Goal: Book appointment/travel/reservation

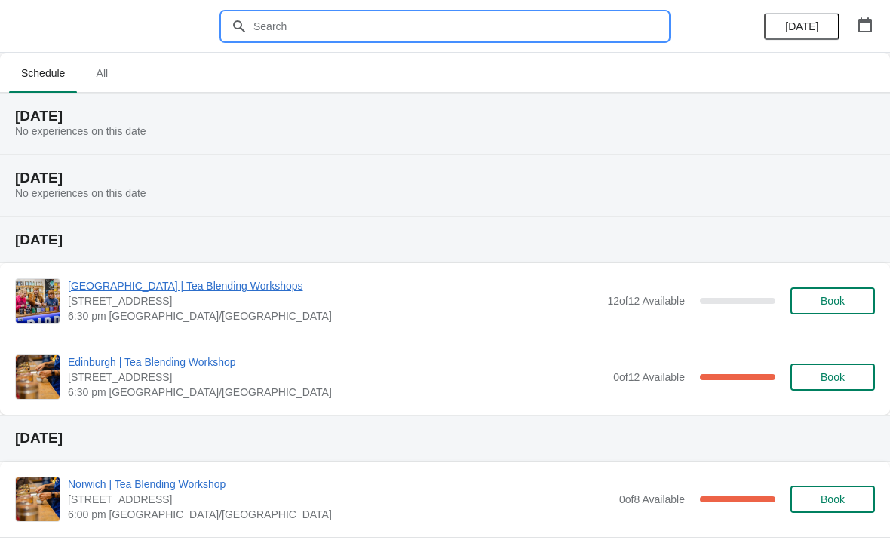
click at [288, 23] on input "text" at bounding box center [460, 26] width 415 height 27
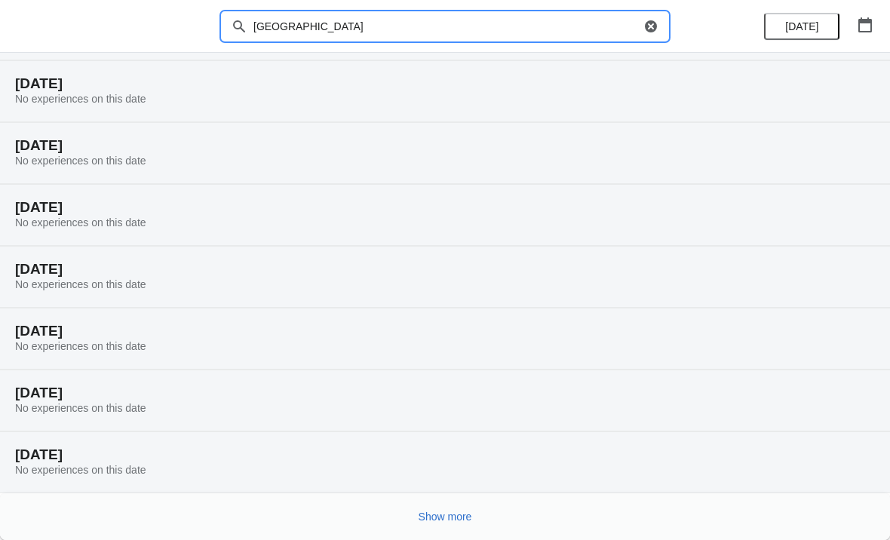
scroll to position [94, 0]
type input "[GEOGRAPHIC_DATA]"
click at [648, 21] on icon "button" at bounding box center [651, 26] width 12 height 12
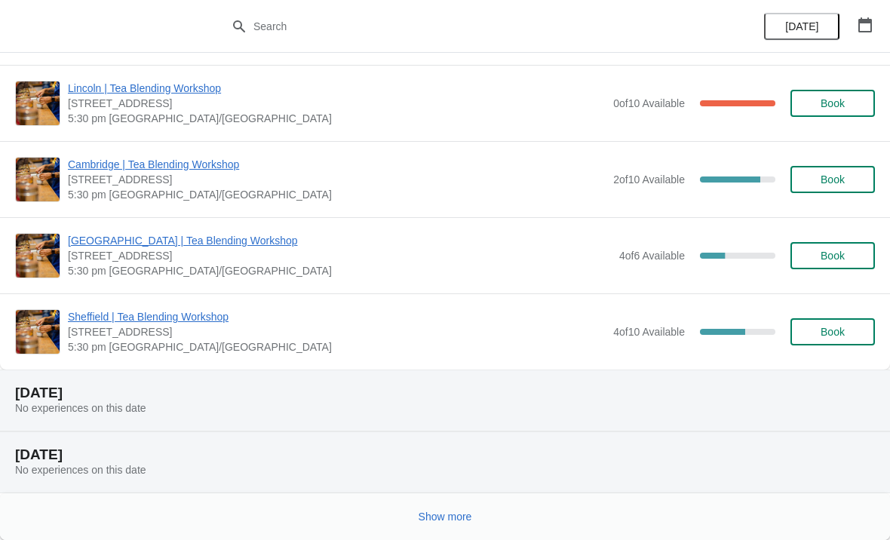
scroll to position [1571, 0]
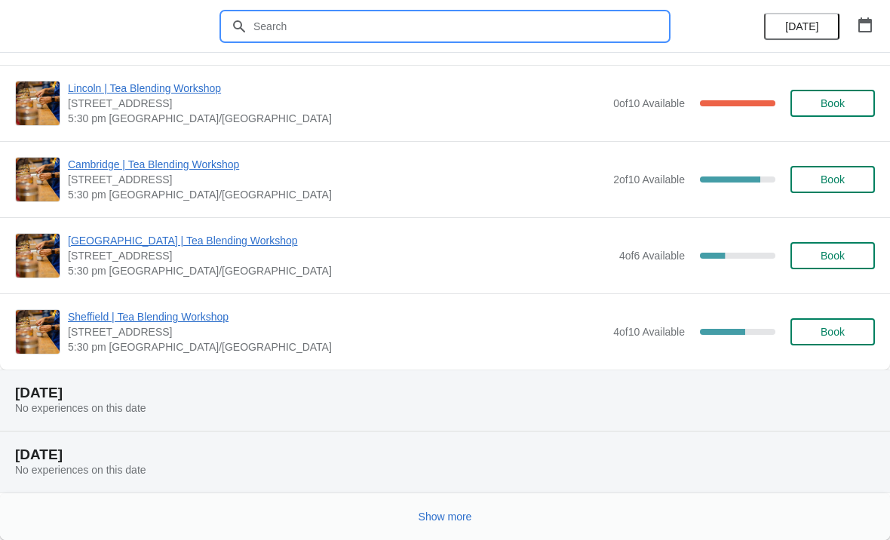
click at [500, 512] on div "Show more" at bounding box center [439, 510] width 872 height 29
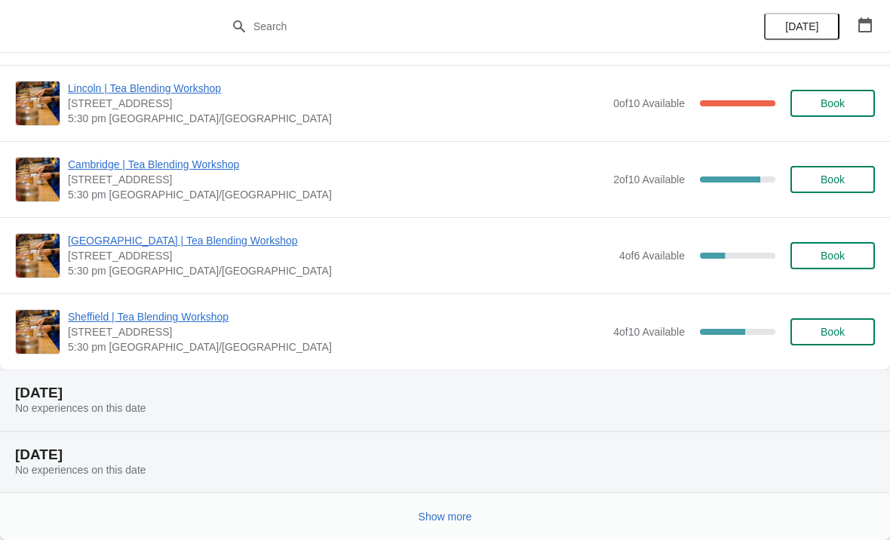
click at [460, 511] on span "Show more" at bounding box center [446, 517] width 54 height 12
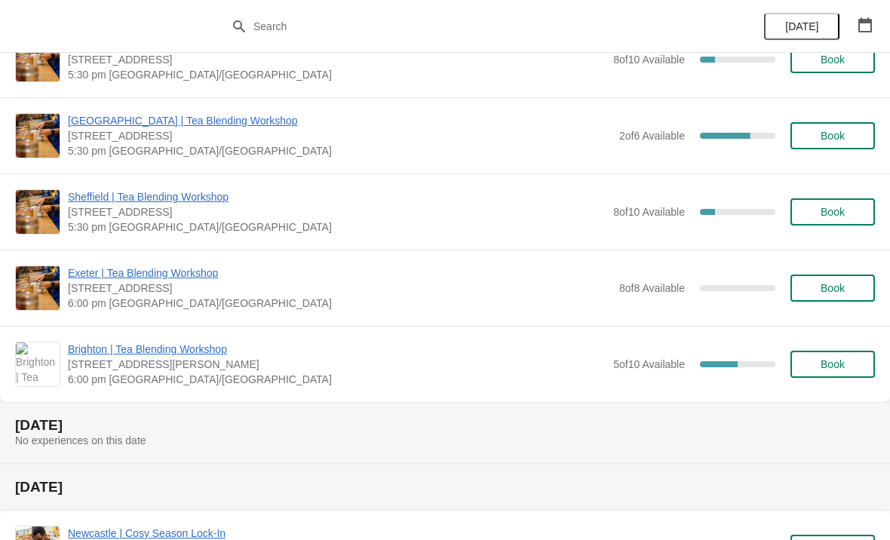
scroll to position [5186, 0]
click at [199, 274] on span "Exeter | Tea Blending Workshop" at bounding box center [340, 272] width 544 height 15
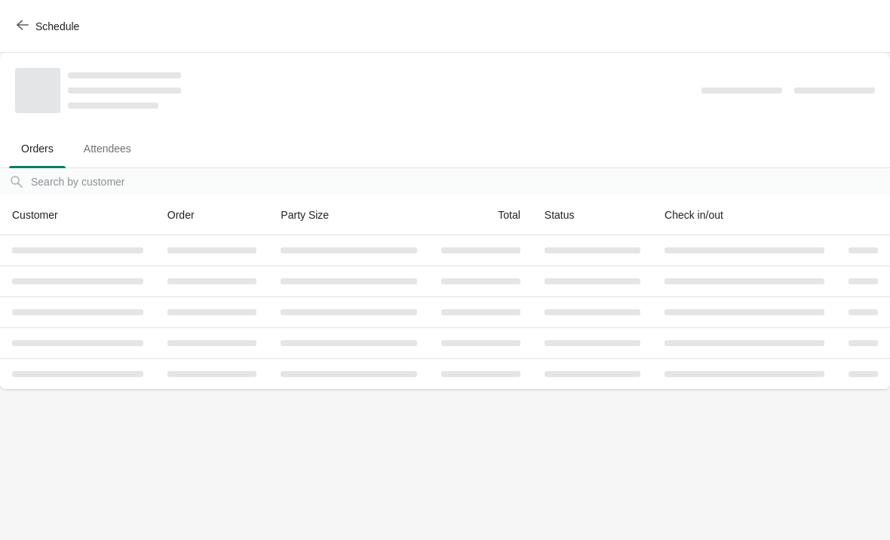
scroll to position [0, 0]
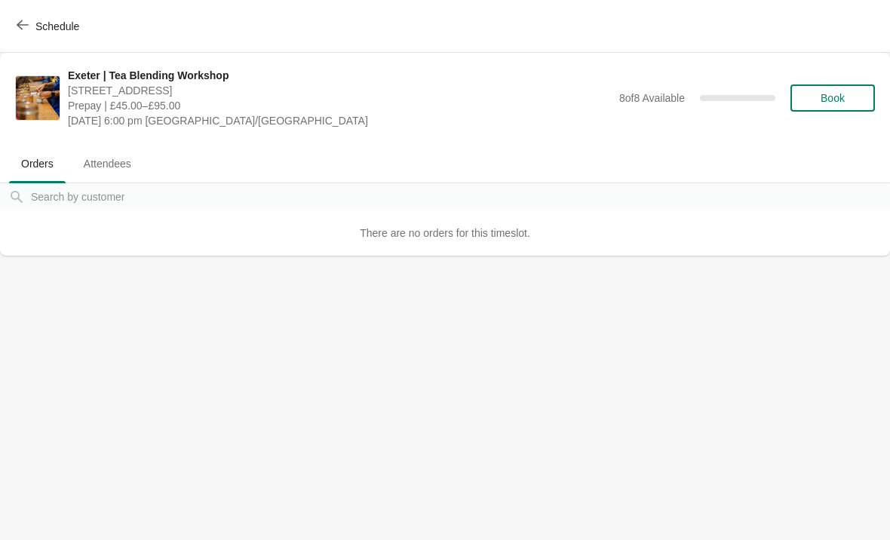
click at [29, 29] on span "Schedule" at bounding box center [50, 26] width 60 height 14
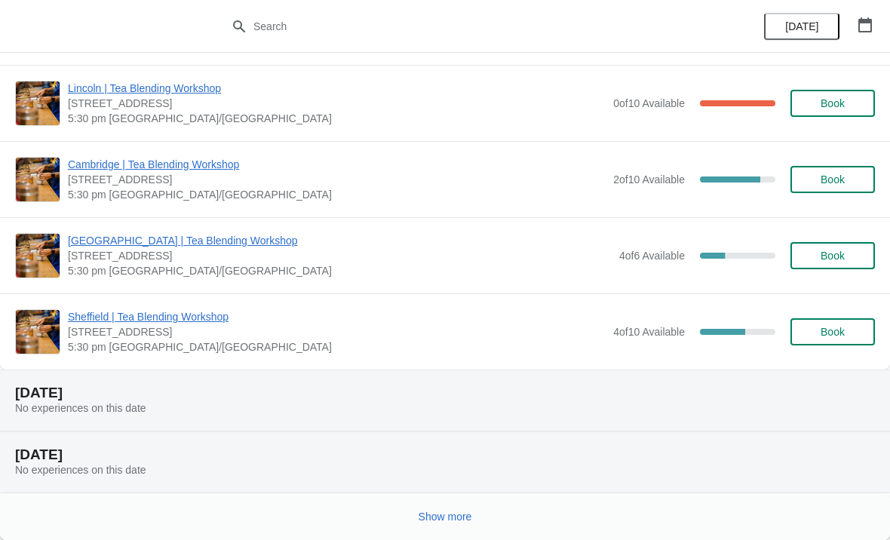
scroll to position [1571, 0]
click at [524, 509] on div "Show more" at bounding box center [439, 510] width 872 height 29
click at [467, 511] on span "Show more" at bounding box center [446, 517] width 54 height 12
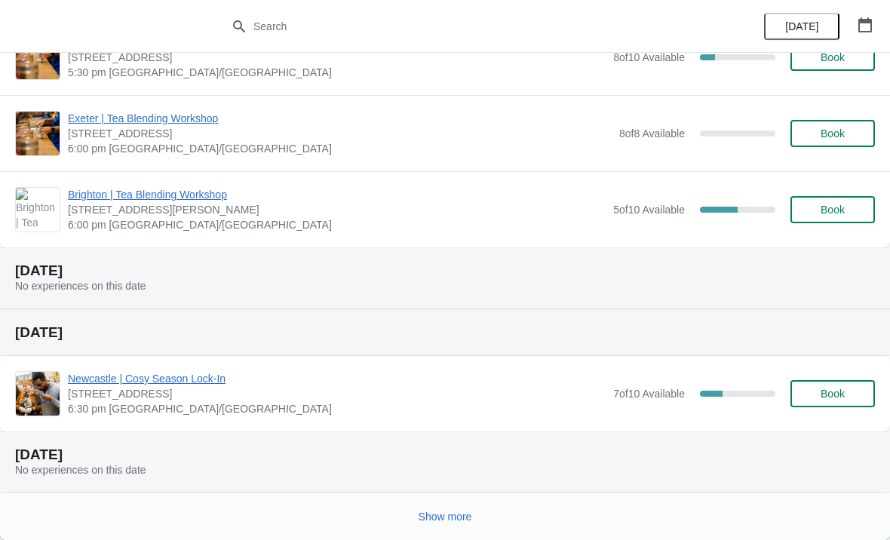
scroll to position [5340, 0]
click at [448, 515] on span "Show more" at bounding box center [446, 517] width 54 height 12
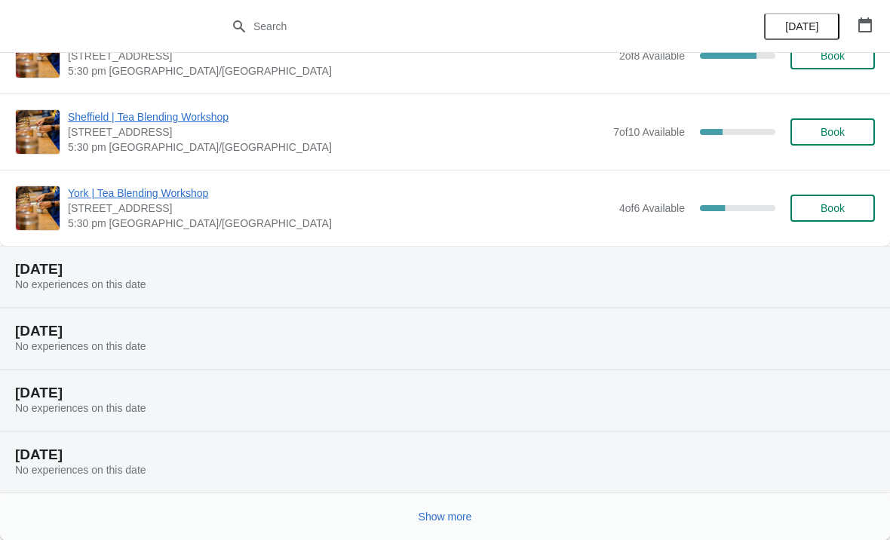
scroll to position [7235, 0]
click at [466, 515] on span "Show more" at bounding box center [446, 517] width 54 height 12
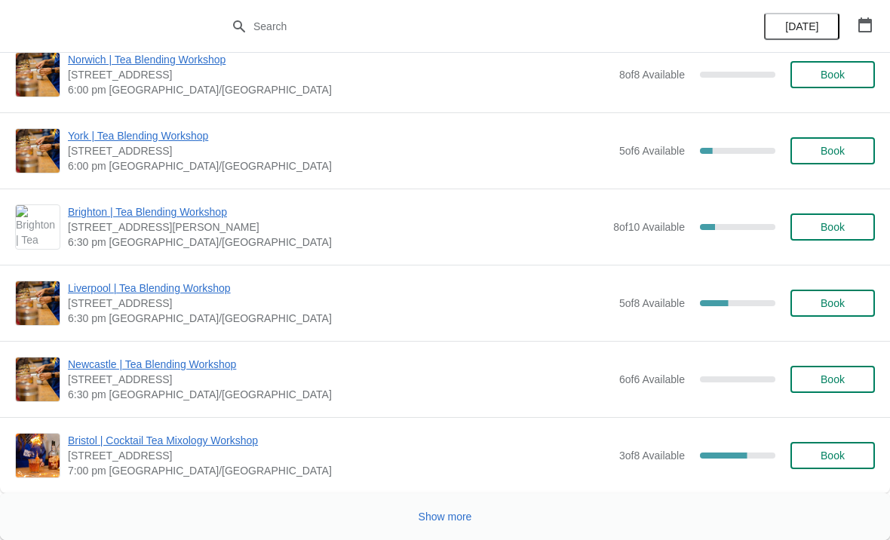
scroll to position [9708, 0]
click at [487, 514] on div "Show more" at bounding box center [439, 510] width 872 height 29
click at [459, 509] on button "Show more" at bounding box center [446, 516] width 66 height 27
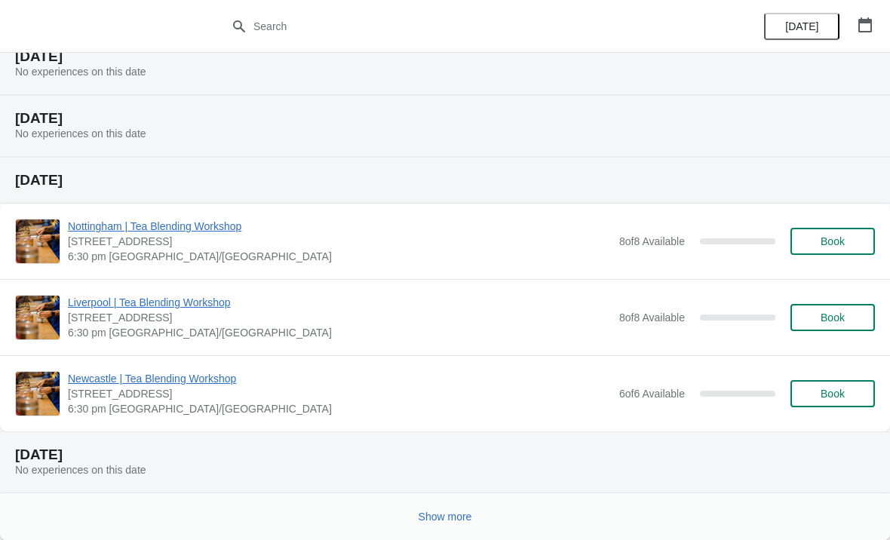
scroll to position [11315, 0]
click at [475, 513] on button "Show more" at bounding box center [446, 516] width 66 height 27
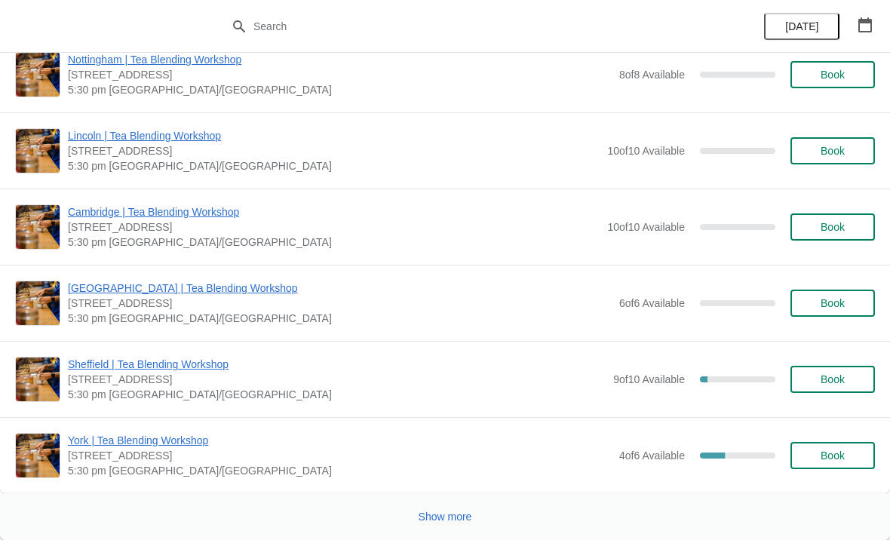
scroll to position [14414, 0]
click at [495, 512] on div "Show more" at bounding box center [439, 510] width 872 height 29
click at [456, 514] on span "Show more" at bounding box center [446, 517] width 54 height 12
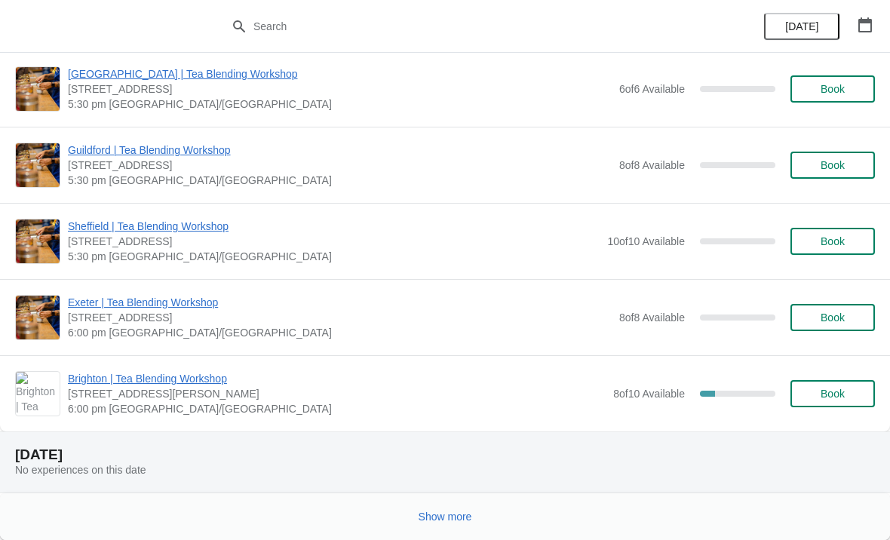
scroll to position [16538, 0]
click at [469, 512] on span "Show more" at bounding box center [446, 517] width 54 height 12
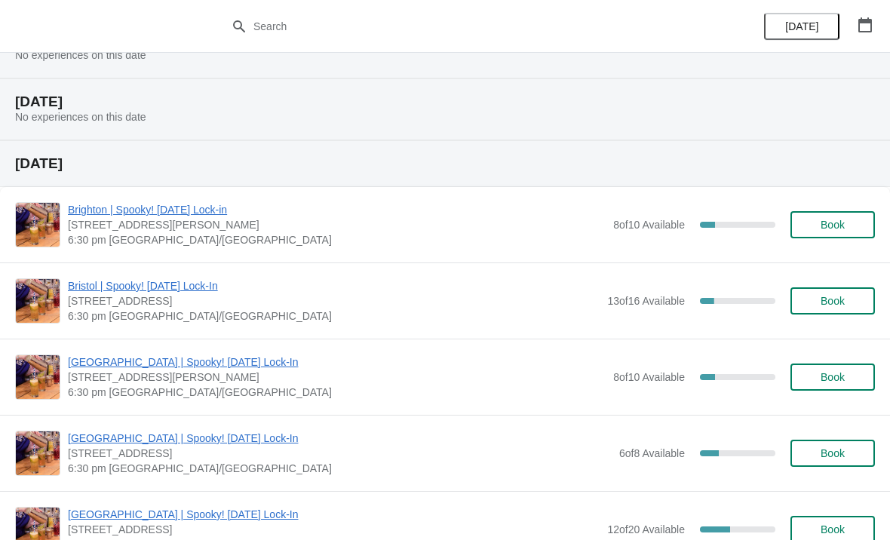
scroll to position [17037, 0]
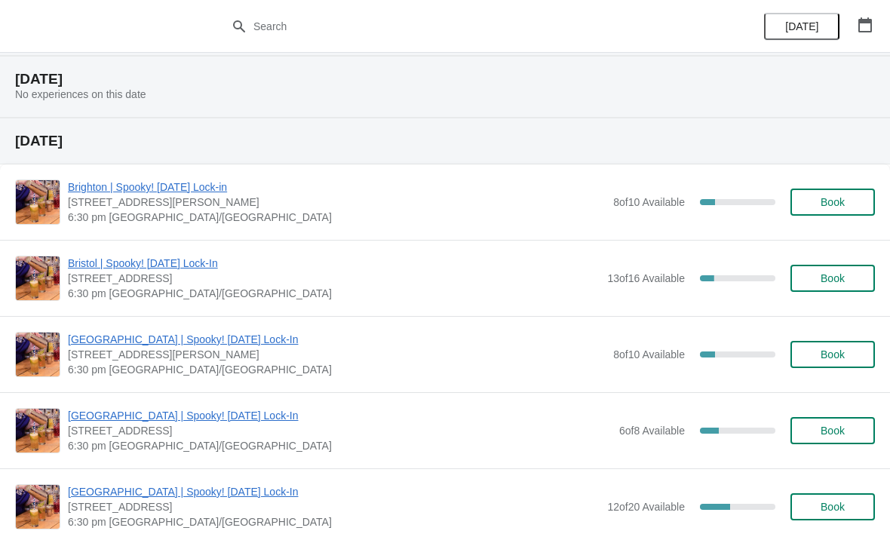
click at [326, 422] on span "[GEOGRAPHIC_DATA] | Spooky! [DATE] Lock-In" at bounding box center [340, 415] width 544 height 15
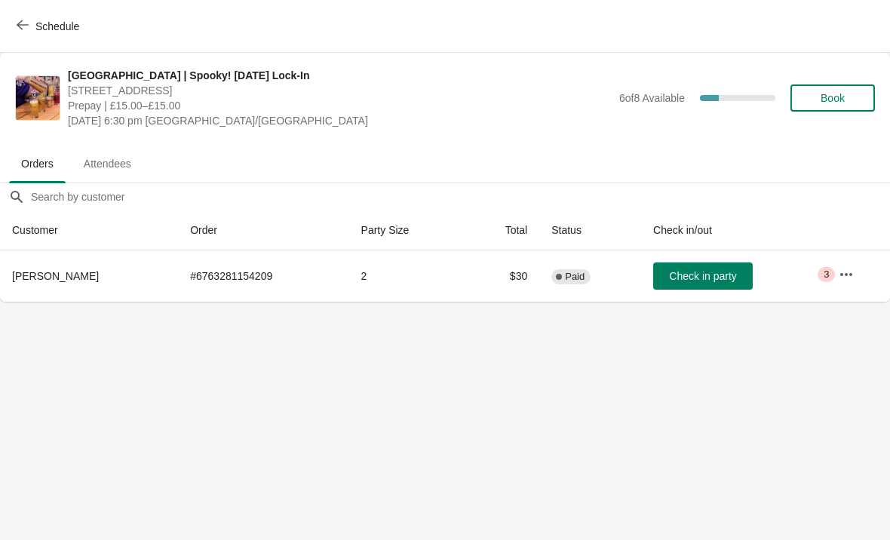
click at [842, 270] on icon "button" at bounding box center [846, 274] width 15 height 15
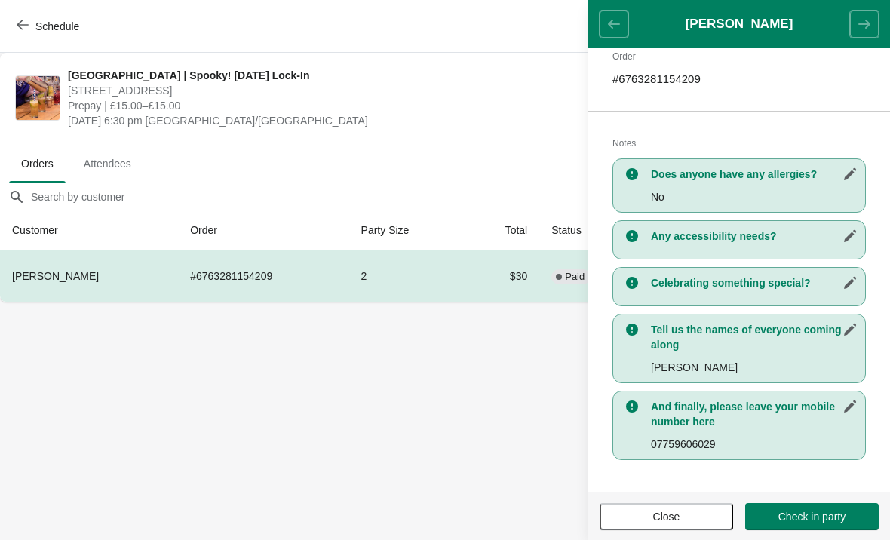
scroll to position [246, 0]
click at [423, 422] on body "Schedule [GEOGRAPHIC_DATA] | Spooky! [DATE] Lock-In [STREET_ADDRESS] Prepay | £…" at bounding box center [445, 270] width 890 height 540
click at [632, 16] on header "[PERSON_NAME]" at bounding box center [740, 24] width 302 height 48
click at [623, 27] on header "[PERSON_NAME]" at bounding box center [740, 24] width 302 height 48
click at [53, 23] on span "Schedule" at bounding box center [57, 26] width 44 height 12
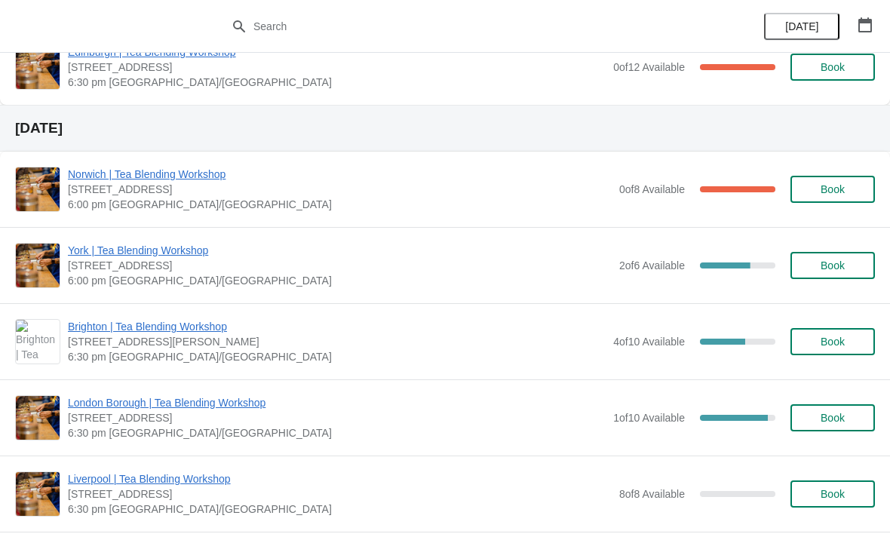
scroll to position [376, 0]
